Goal: Find specific page/section: Find specific page/section

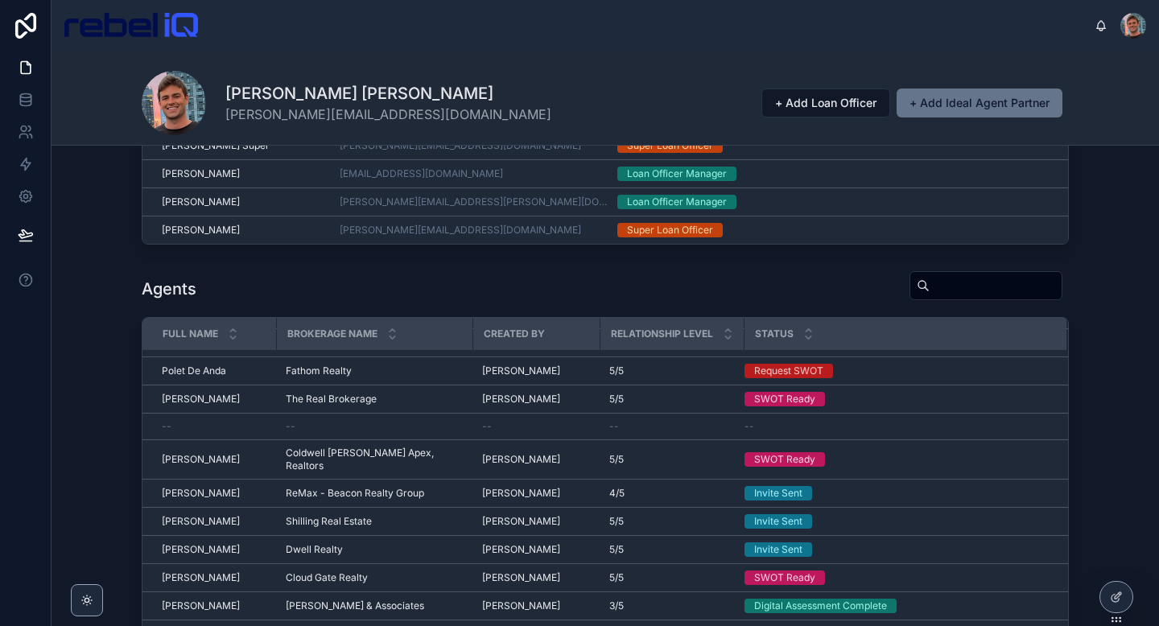
scroll to position [475, 0]
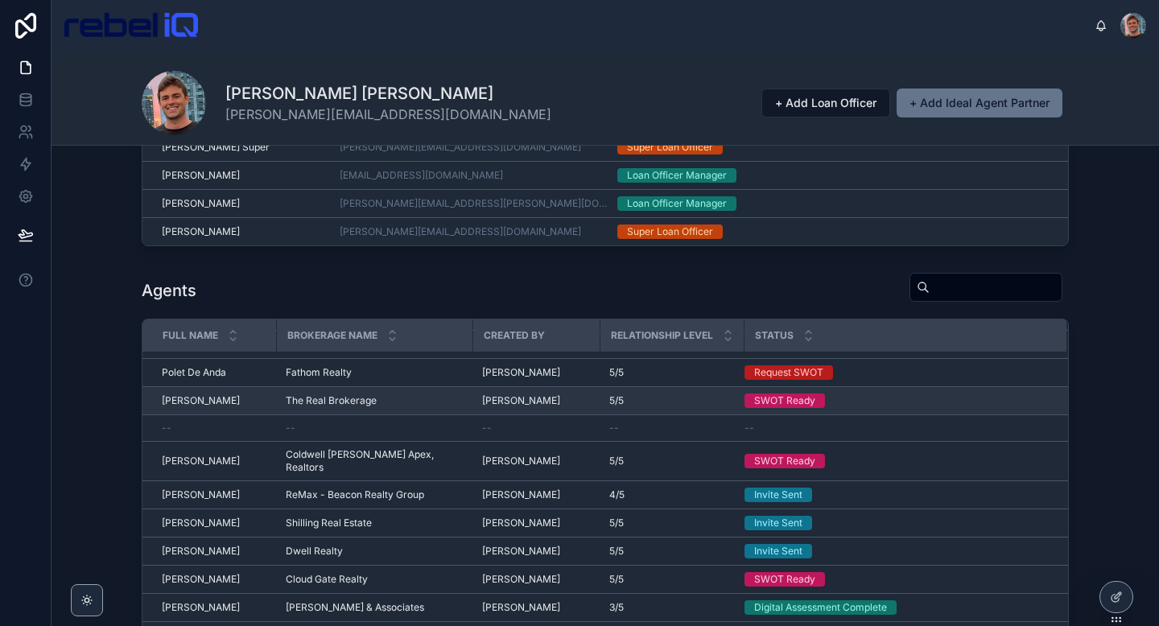
click at [198, 398] on span "[PERSON_NAME]" at bounding box center [201, 401] width 78 height 13
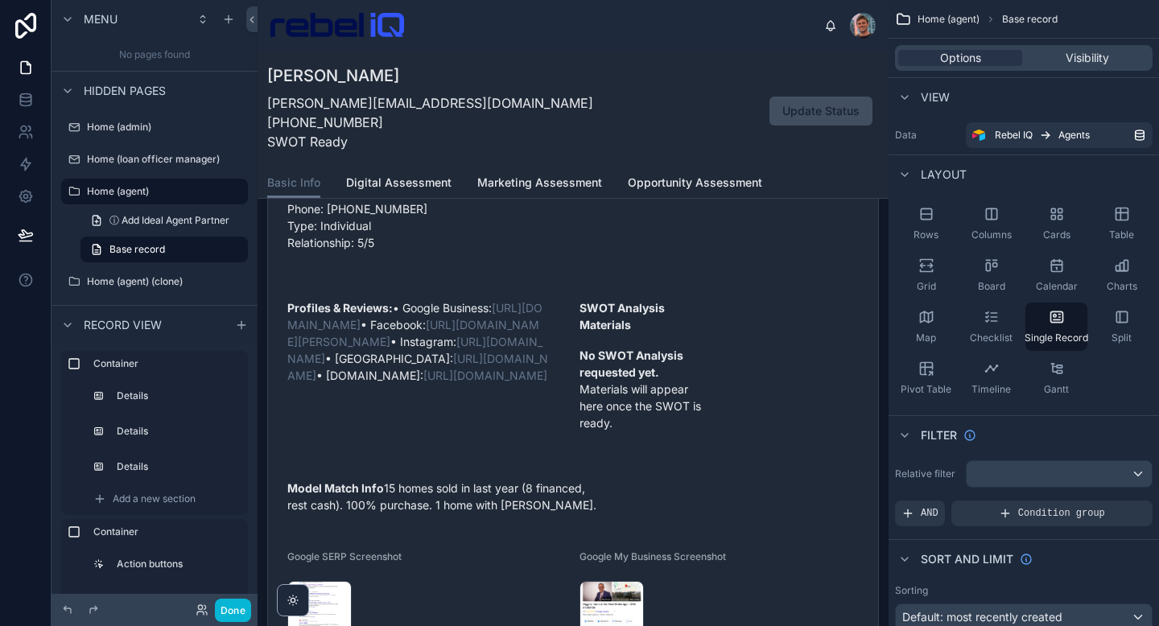
scroll to position [444, 0]
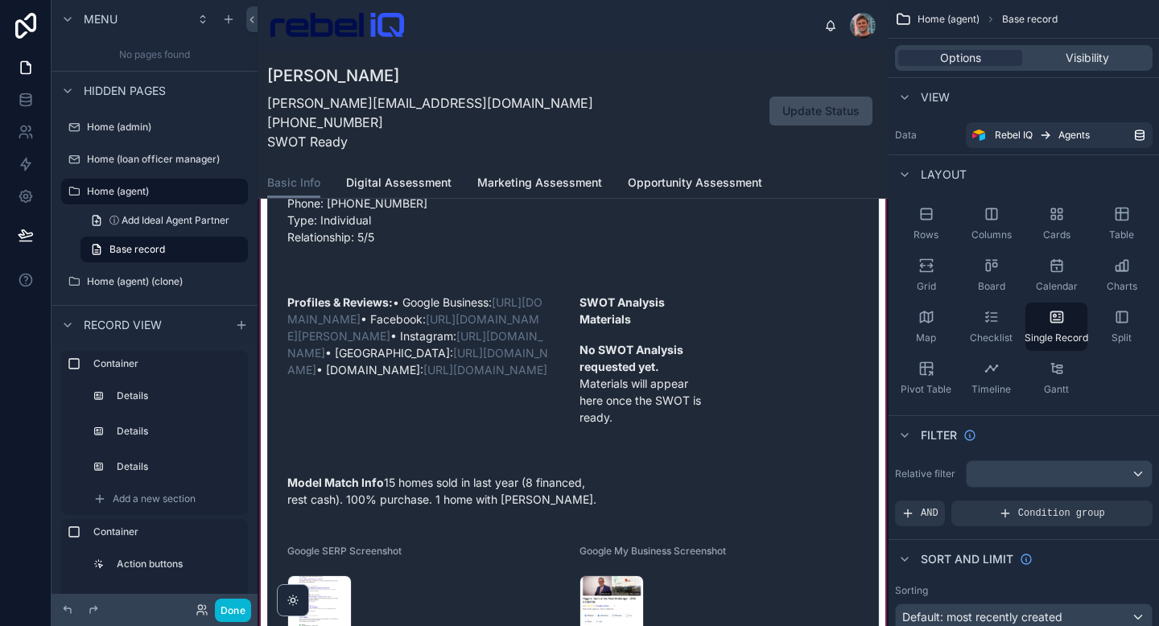
click at [709, 413] on div at bounding box center [573, 227] width 631 height 907
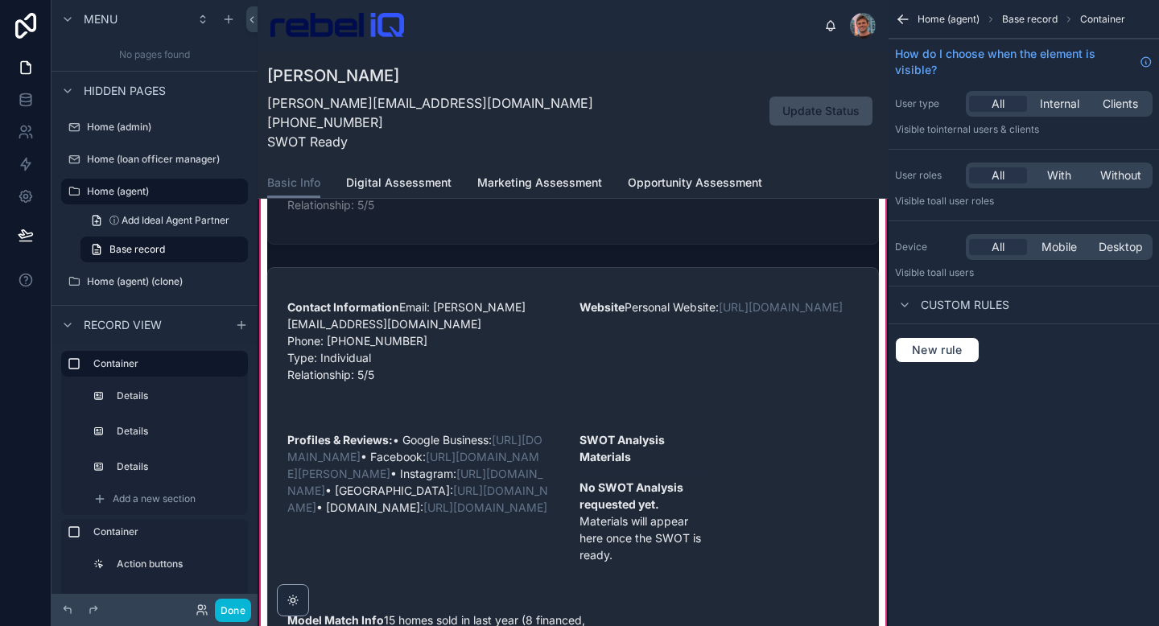
scroll to position [308, 0]
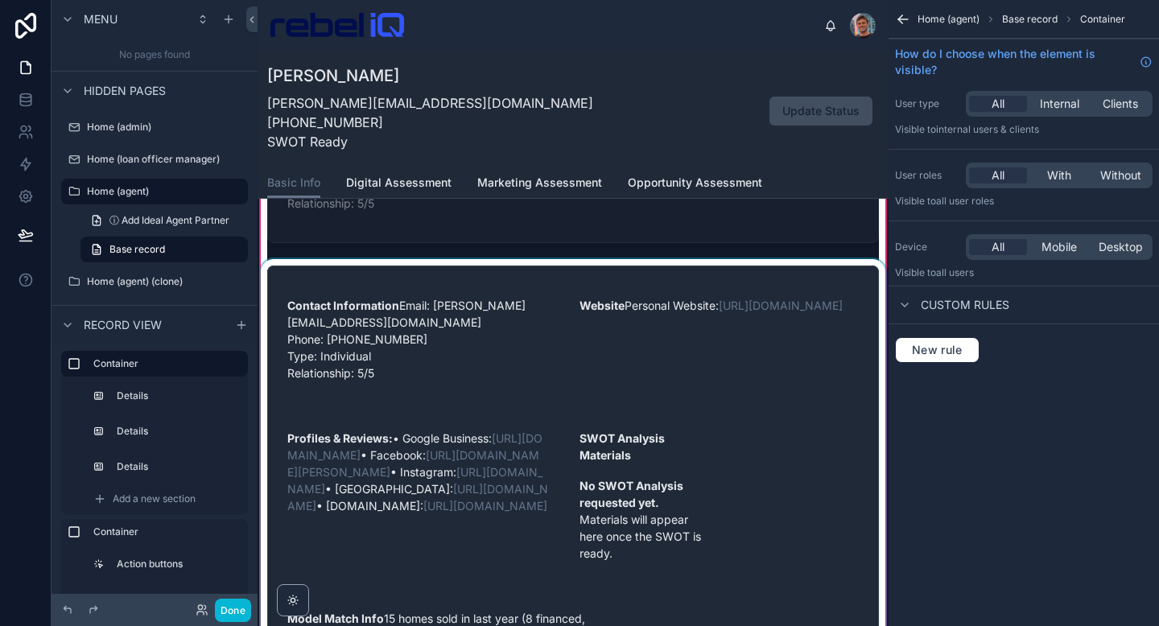
click at [704, 448] on div at bounding box center [573, 533] width 631 height 548
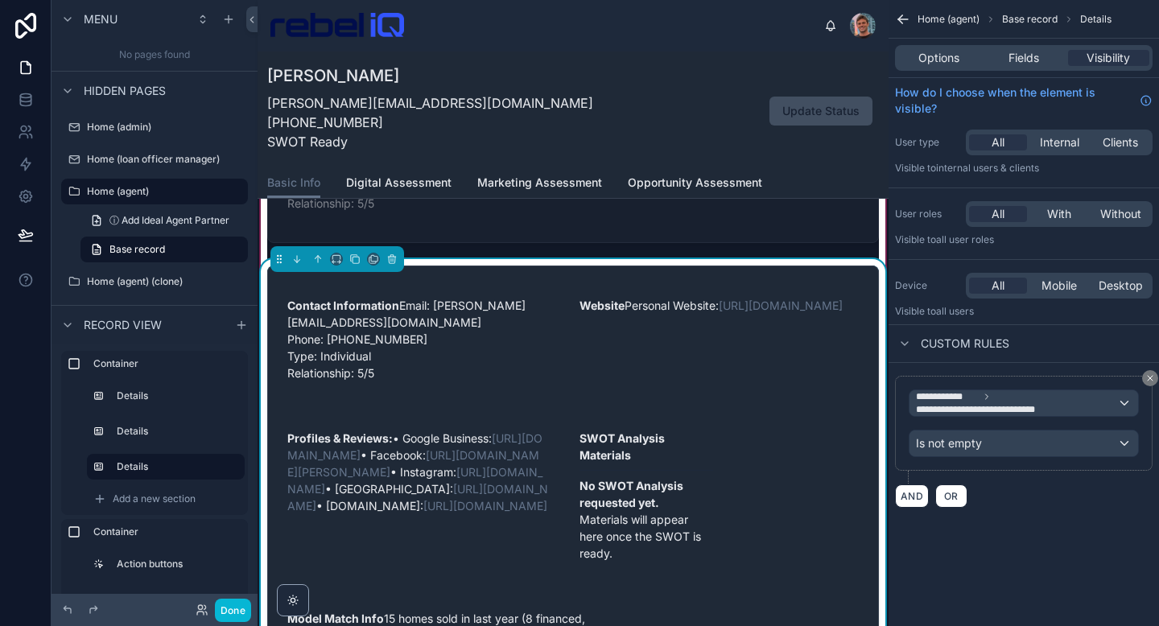
click at [707, 455] on p "SWOT Analysis Materials" at bounding box center [647, 447] width 134 height 34
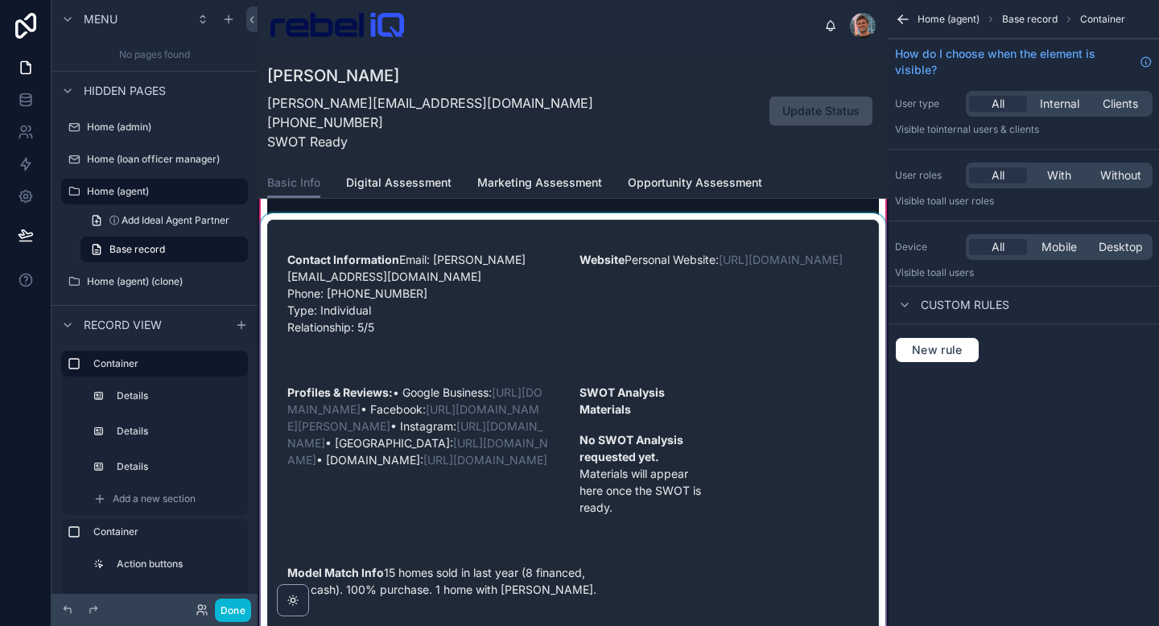
scroll to position [364, 0]
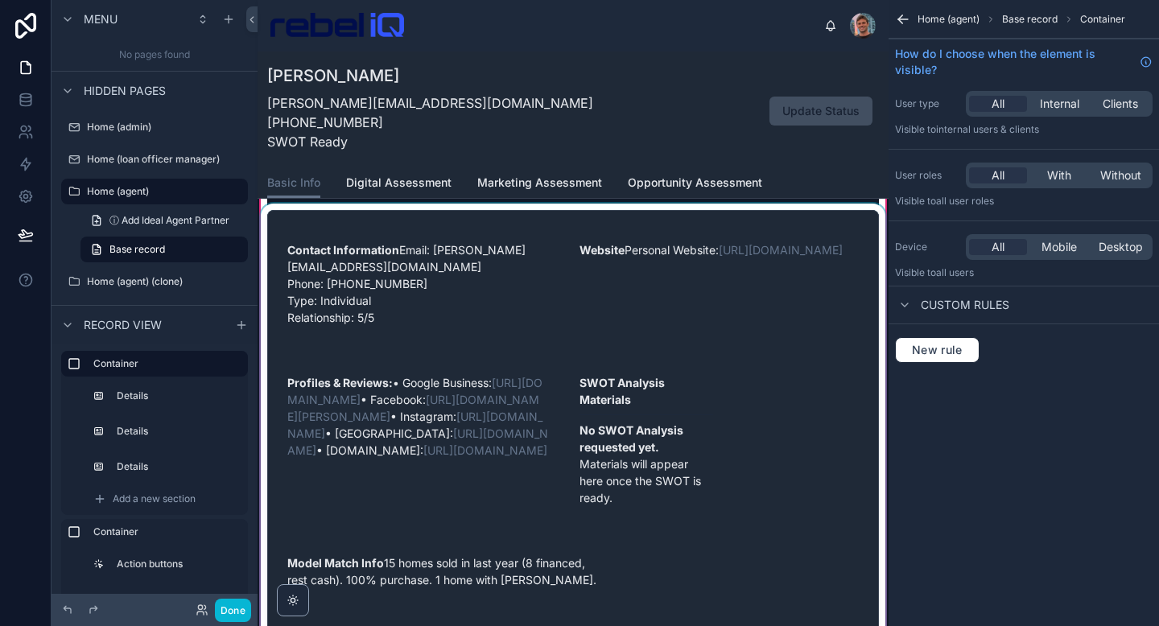
click at [707, 455] on div at bounding box center [573, 478] width 631 height 548
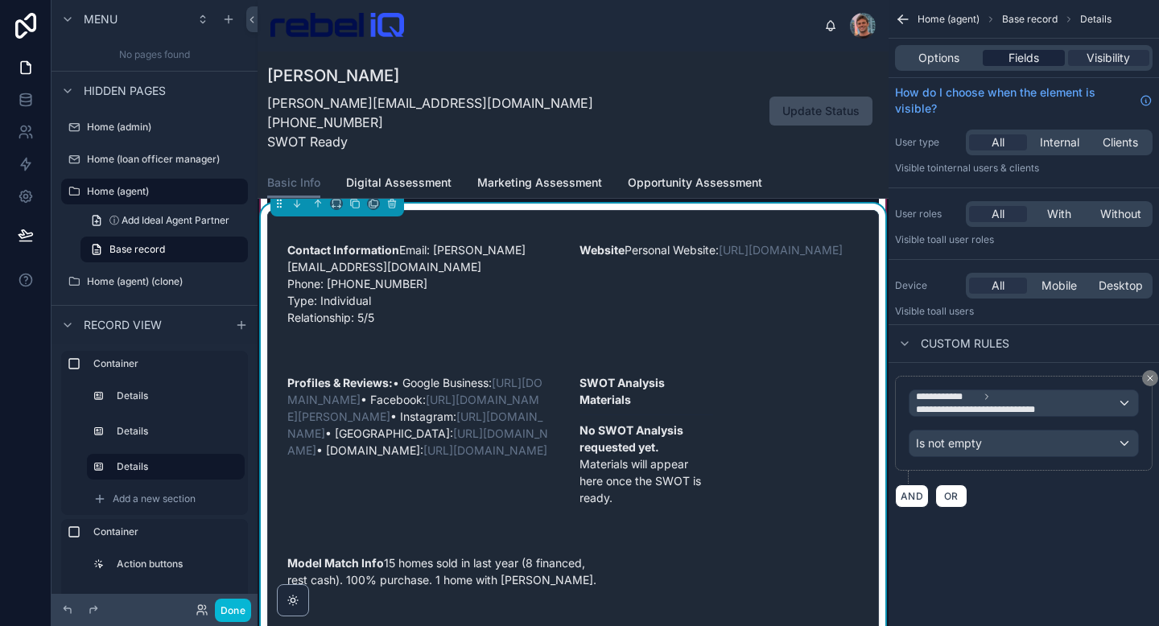
click at [1009, 52] on span "Fields" at bounding box center [1024, 58] width 31 height 16
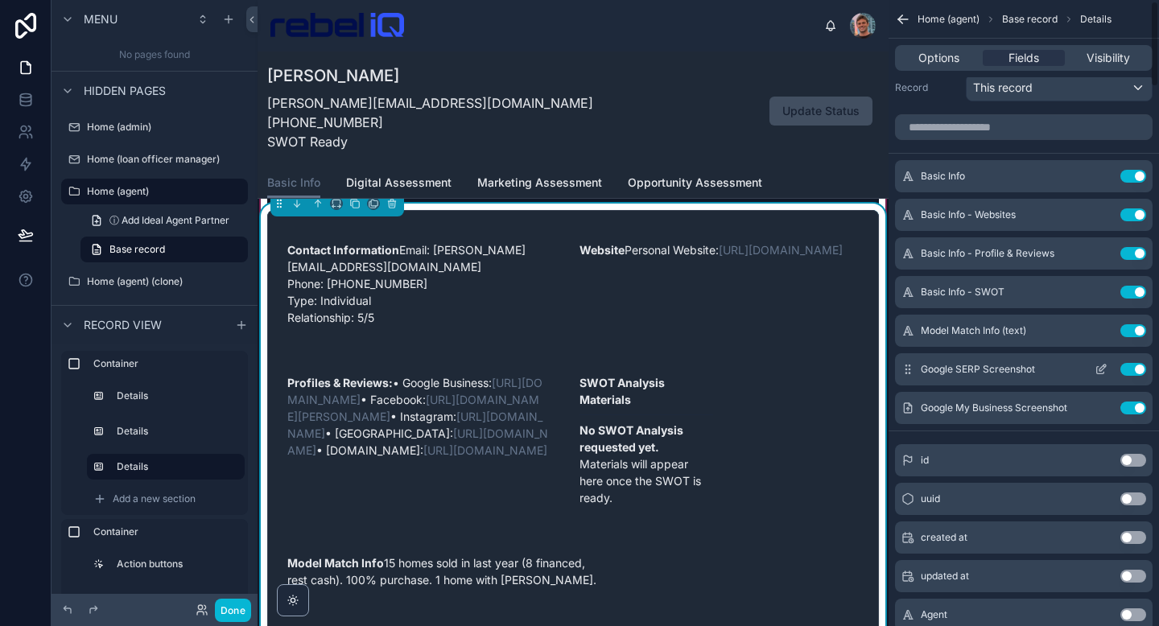
scroll to position [19, 0]
click at [1100, 290] on icon "scrollable content" at bounding box center [1103, 289] width 6 height 6
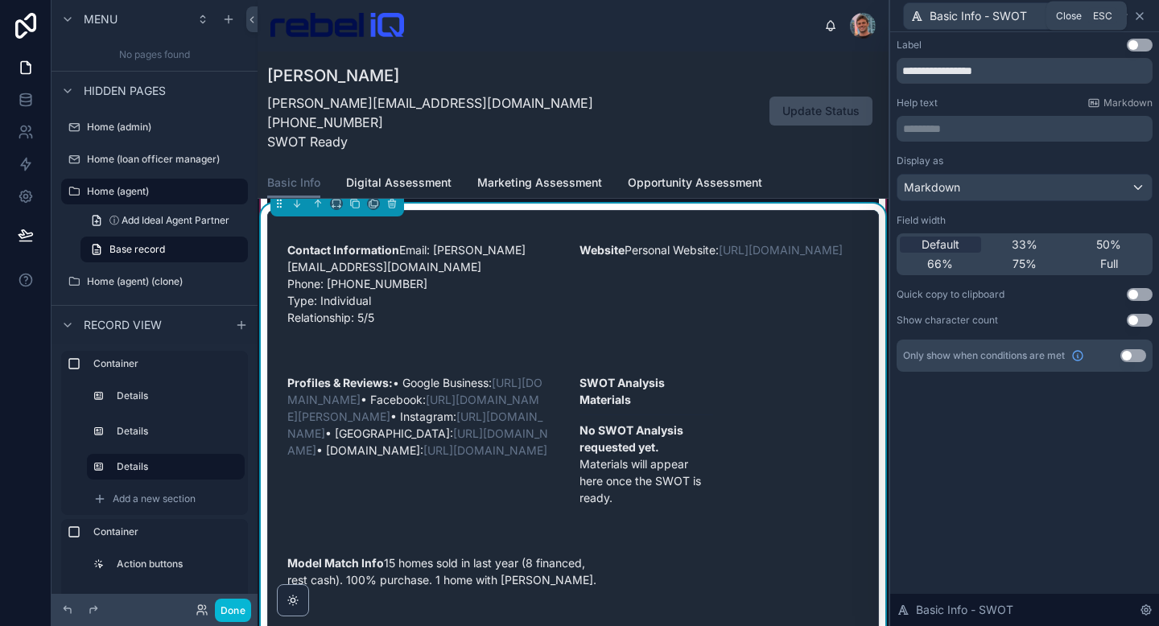
click at [1139, 17] on icon at bounding box center [1140, 16] width 13 height 13
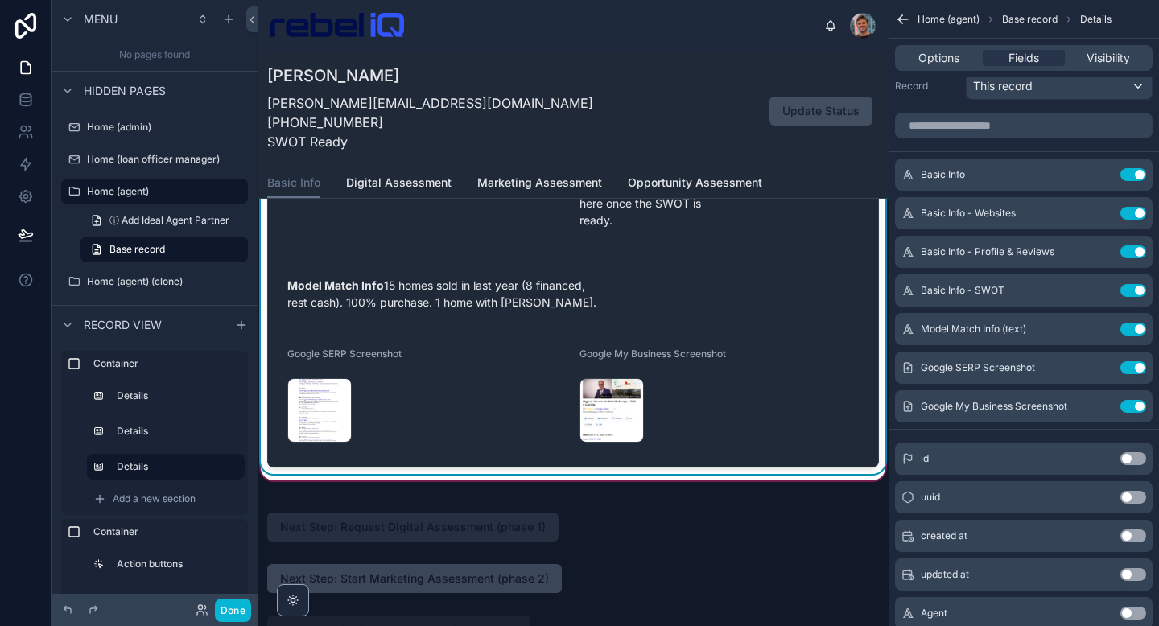
scroll to position [639, 0]
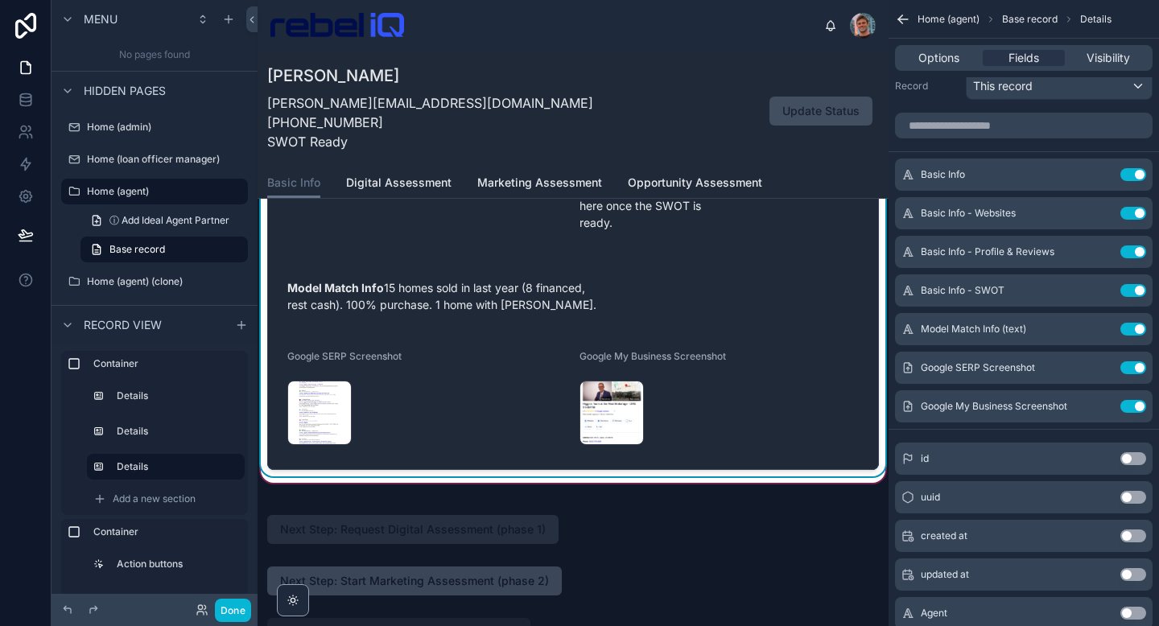
click at [727, 313] on form "Contact Information Email: jeremy@higginshomesearch.com Phone: +1 530-574-3329 …" at bounding box center [573, 203] width 610 height 534
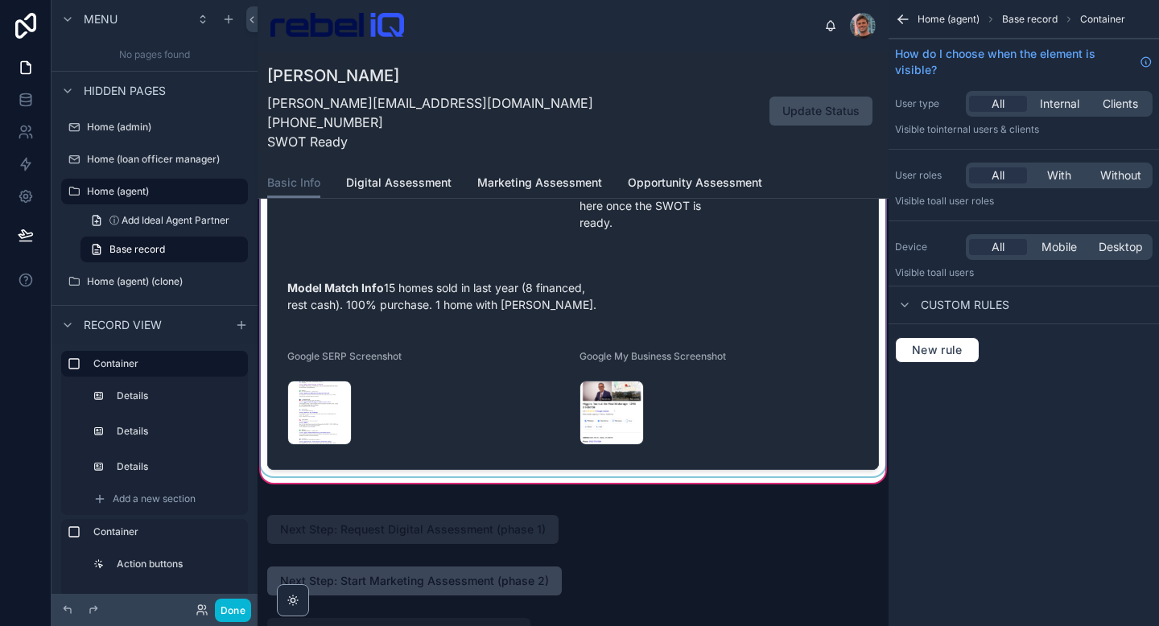
scroll to position [0, 0]
click at [727, 313] on div at bounding box center [573, 202] width 631 height 548
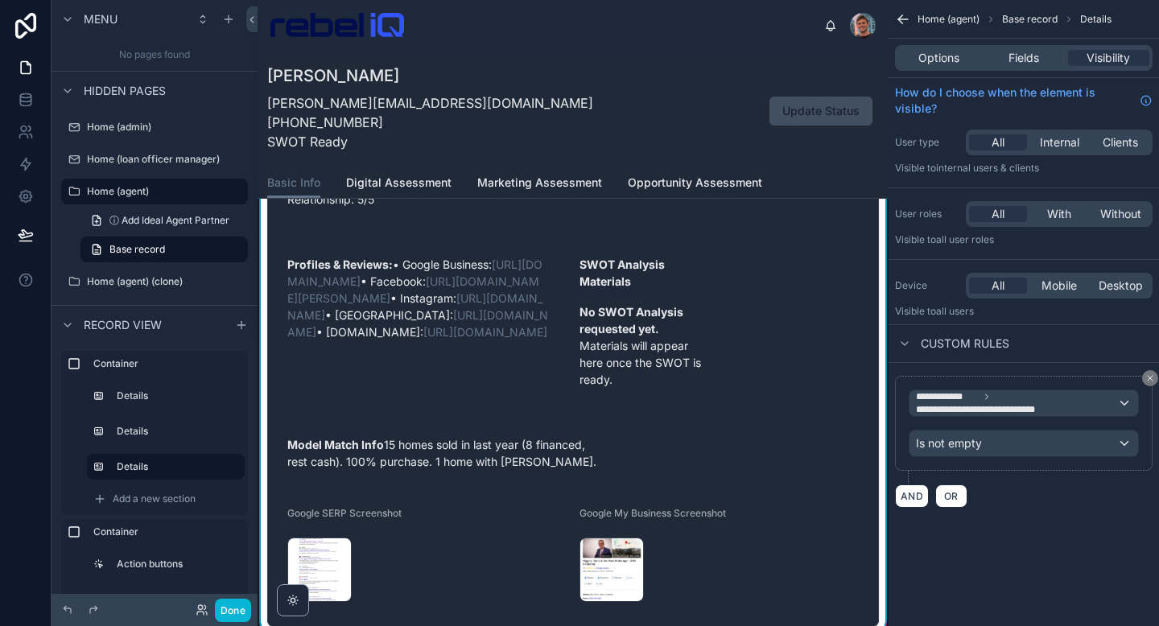
scroll to position [467, 0]
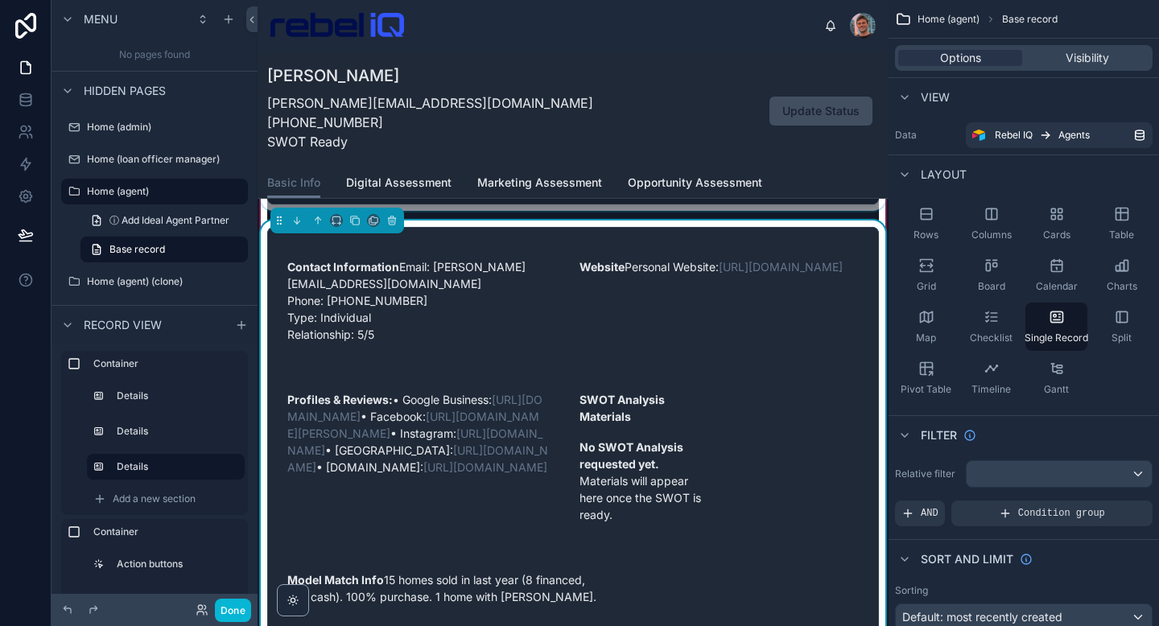
scroll to position [350, 0]
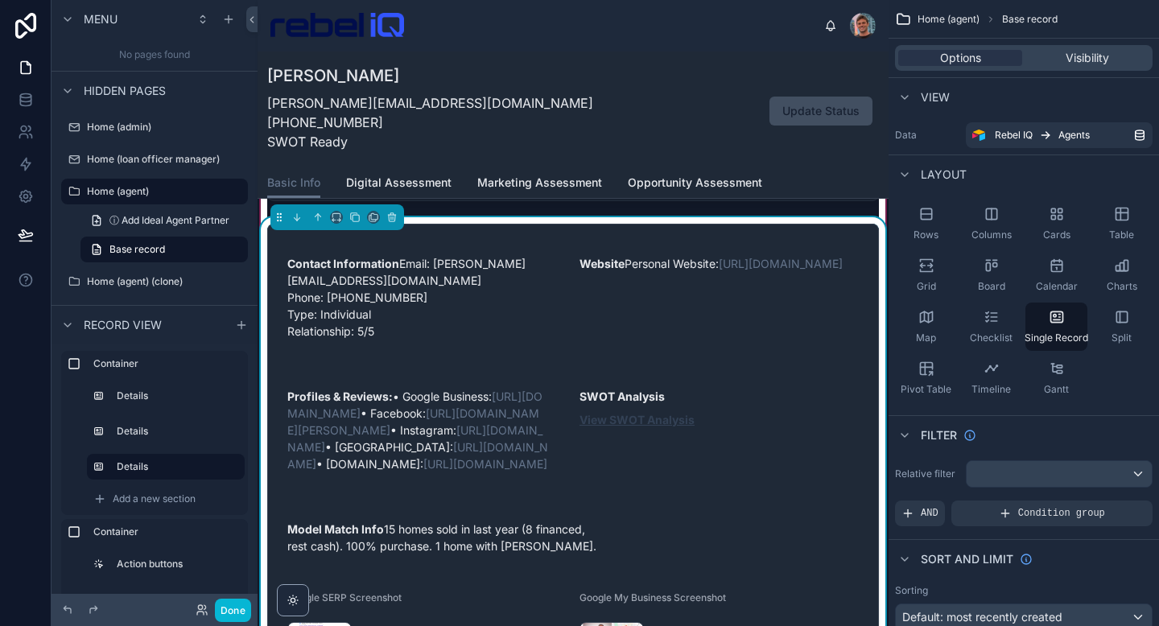
click at [667, 419] on strong "View SWOT Analysis" at bounding box center [637, 420] width 115 height 14
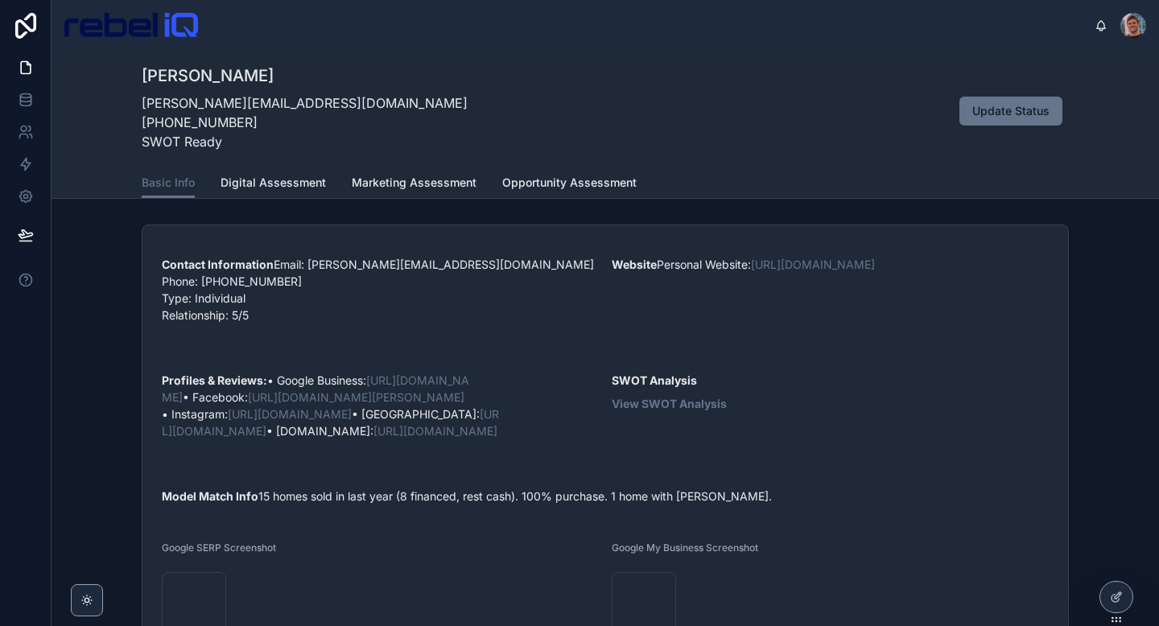
scroll to position [2, 0]
